Goal: Task Accomplishment & Management: Manage account settings

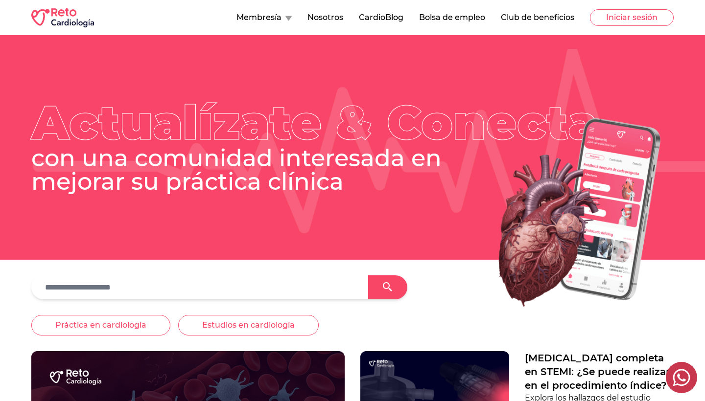
scroll to position [12, 0]
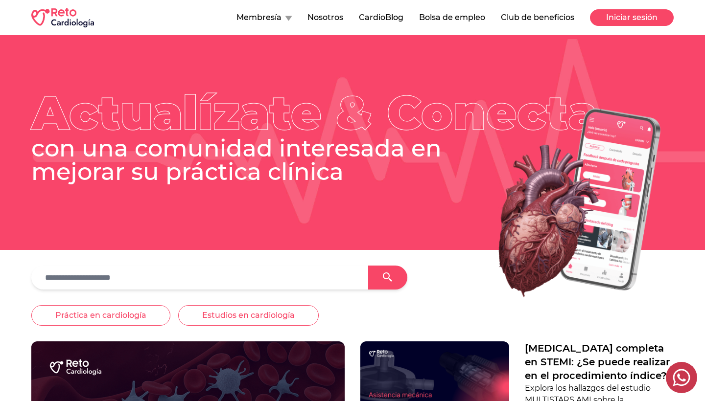
click at [621, 21] on button "Iniciar sesión" at bounding box center [632, 17] width 84 height 17
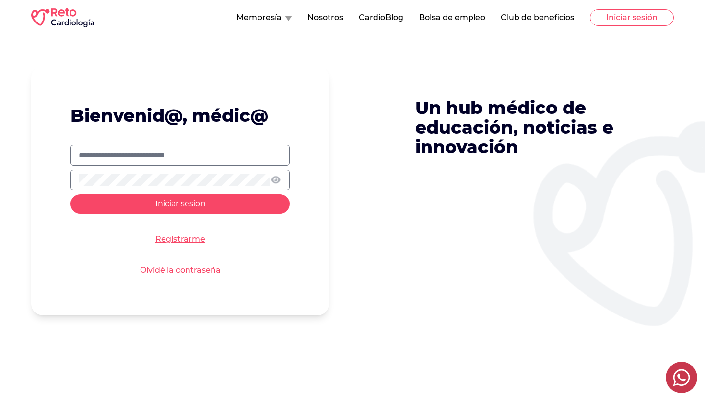
click at [189, 239] on link "Registrarme" at bounding box center [180, 240] width 50 height 12
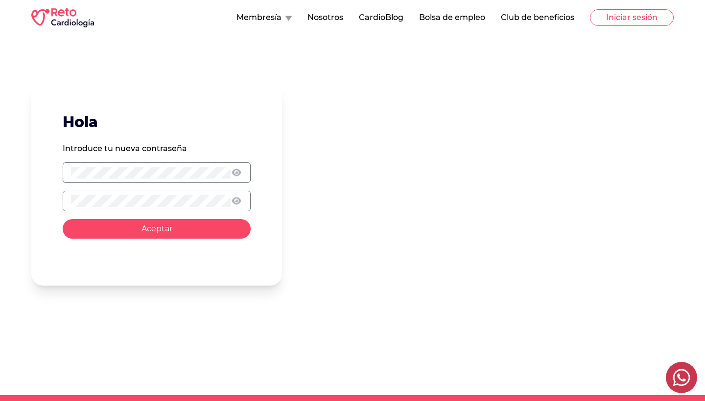
click at [149, 164] on div at bounding box center [157, 173] width 188 height 21
click at [60, 175] on form "Hola Introduce tu nueva contraseña Aceptar" at bounding box center [156, 184] width 251 height 204
drag, startPoint x: 69, startPoint y: 199, endPoint x: 294, endPoint y: 209, distance: 224.9
click at [294, 209] on div "Hola Introduce tu nueva contraseña Aceptar" at bounding box center [352, 184] width 642 height 204
click at [18, 166] on div "Hola Introduce tu nueva contraseña Aceptar" at bounding box center [352, 215] width 705 height 360
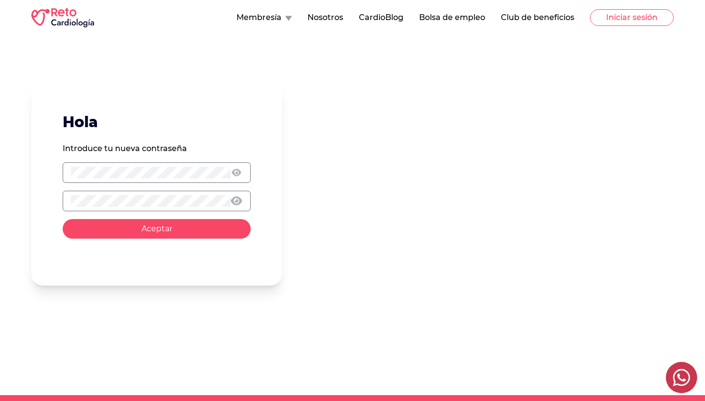
click at [239, 200] on icon at bounding box center [236, 201] width 11 height 10
click at [239, 173] on icon at bounding box center [236, 172] width 10 height 8
click at [158, 228] on span "Aceptar" at bounding box center [156, 228] width 31 height 9
click at [158, 231] on span "Aceptar" at bounding box center [156, 228] width 31 height 9
click at [689, 15] on icon "close" at bounding box center [687, 18] width 7 height 8
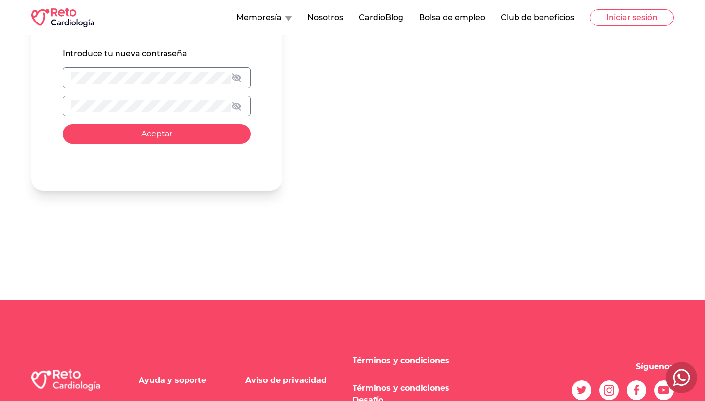
scroll to position [104, 0]
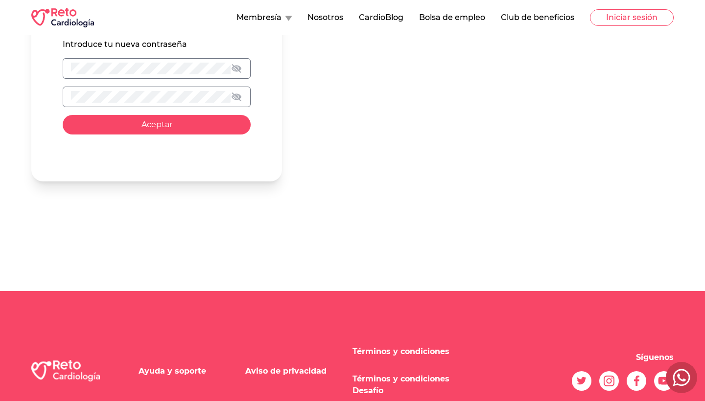
click at [160, 132] on button "Aceptar" at bounding box center [157, 125] width 188 height 20
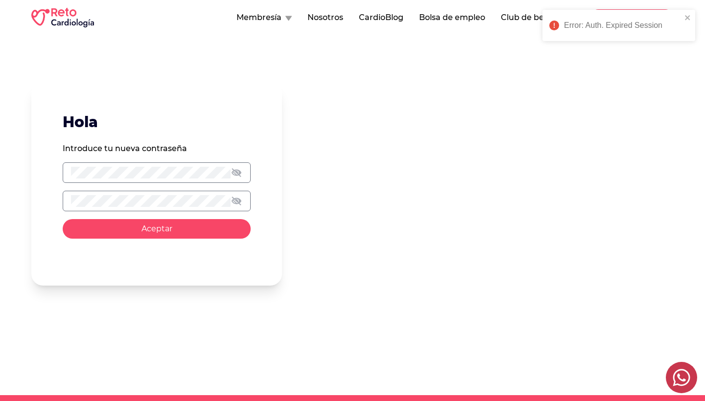
scroll to position [0, 0]
click at [281, 21] on button "Membresía" at bounding box center [263, 18] width 55 height 12
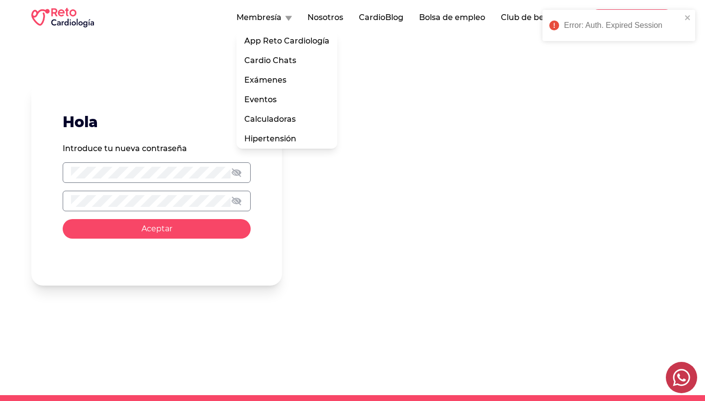
click at [692, 20] on div "Error: Auth. Expired Session" at bounding box center [618, 25] width 153 height 31
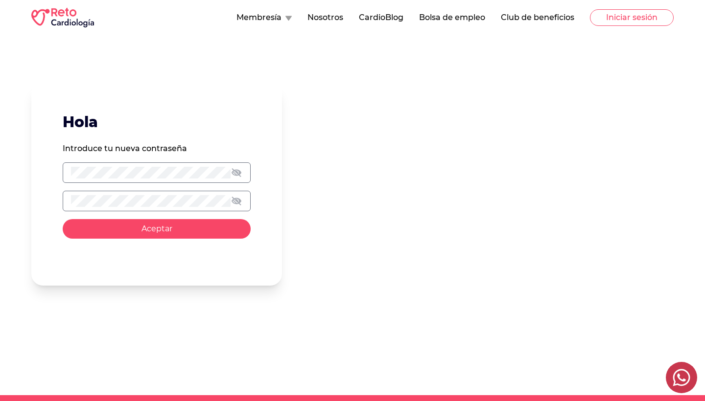
click at [549, 15] on button "Club de beneficios" at bounding box center [537, 18] width 73 height 12
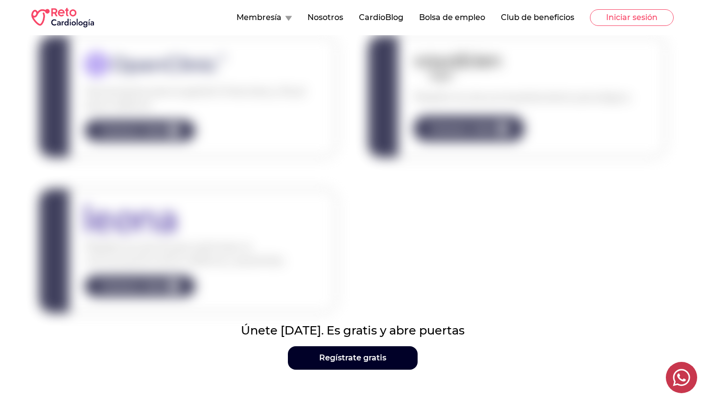
scroll to position [202, 0]
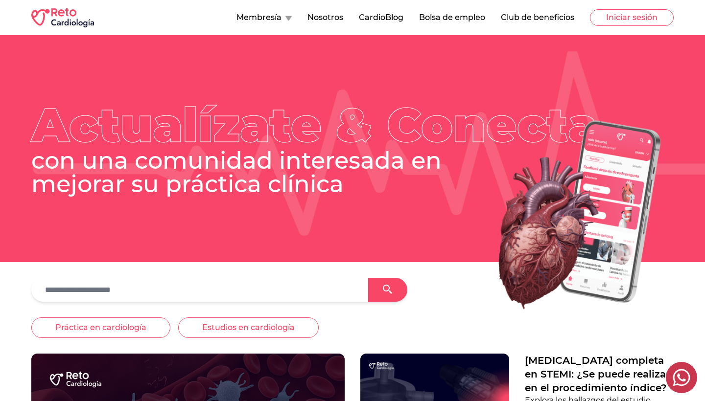
click at [280, 18] on button "Membresía" at bounding box center [263, 18] width 55 height 12
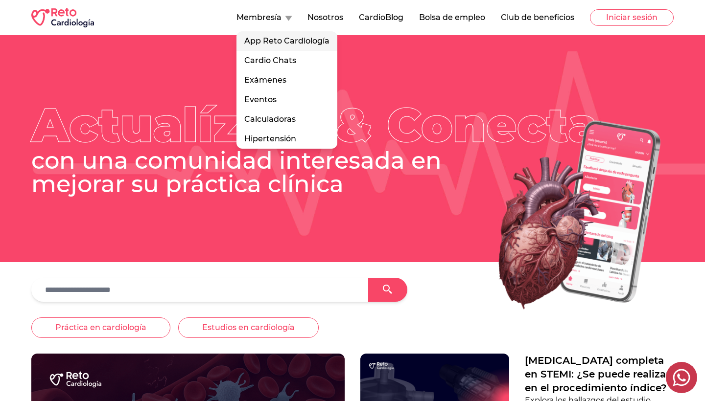
click at [278, 37] on link "App Reto Cardiología" at bounding box center [286, 41] width 101 height 20
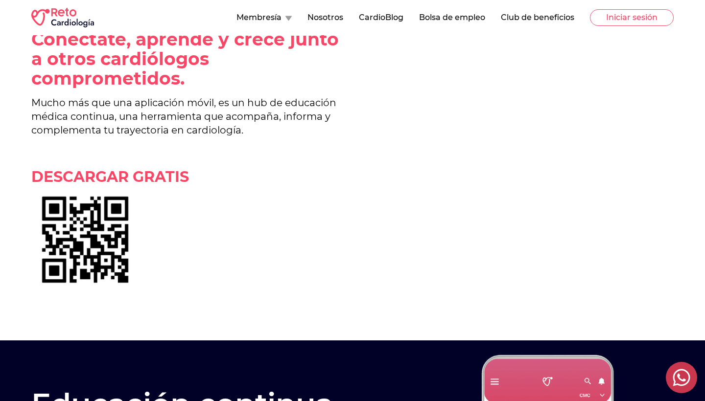
scroll to position [336, 0]
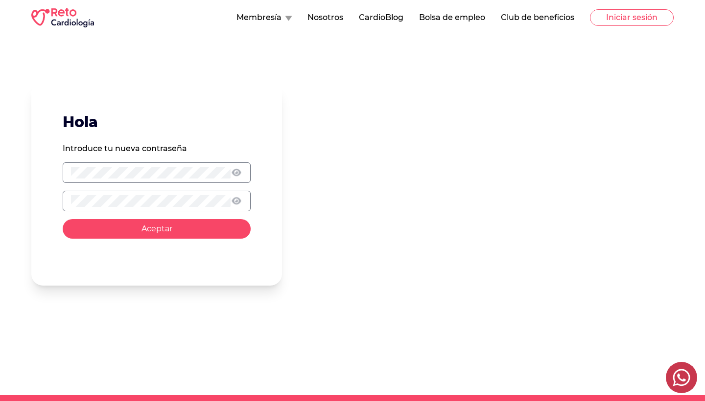
click at [185, 194] on div at bounding box center [157, 201] width 188 height 21
click at [182, 194] on div at bounding box center [157, 201] width 188 height 21
click at [234, 171] on icon at bounding box center [236, 172] width 9 height 7
click at [240, 203] on icon at bounding box center [236, 200] width 9 height 7
click at [174, 230] on button "Aceptar" at bounding box center [157, 229] width 188 height 20
